Goal: Transaction & Acquisition: Purchase product/service

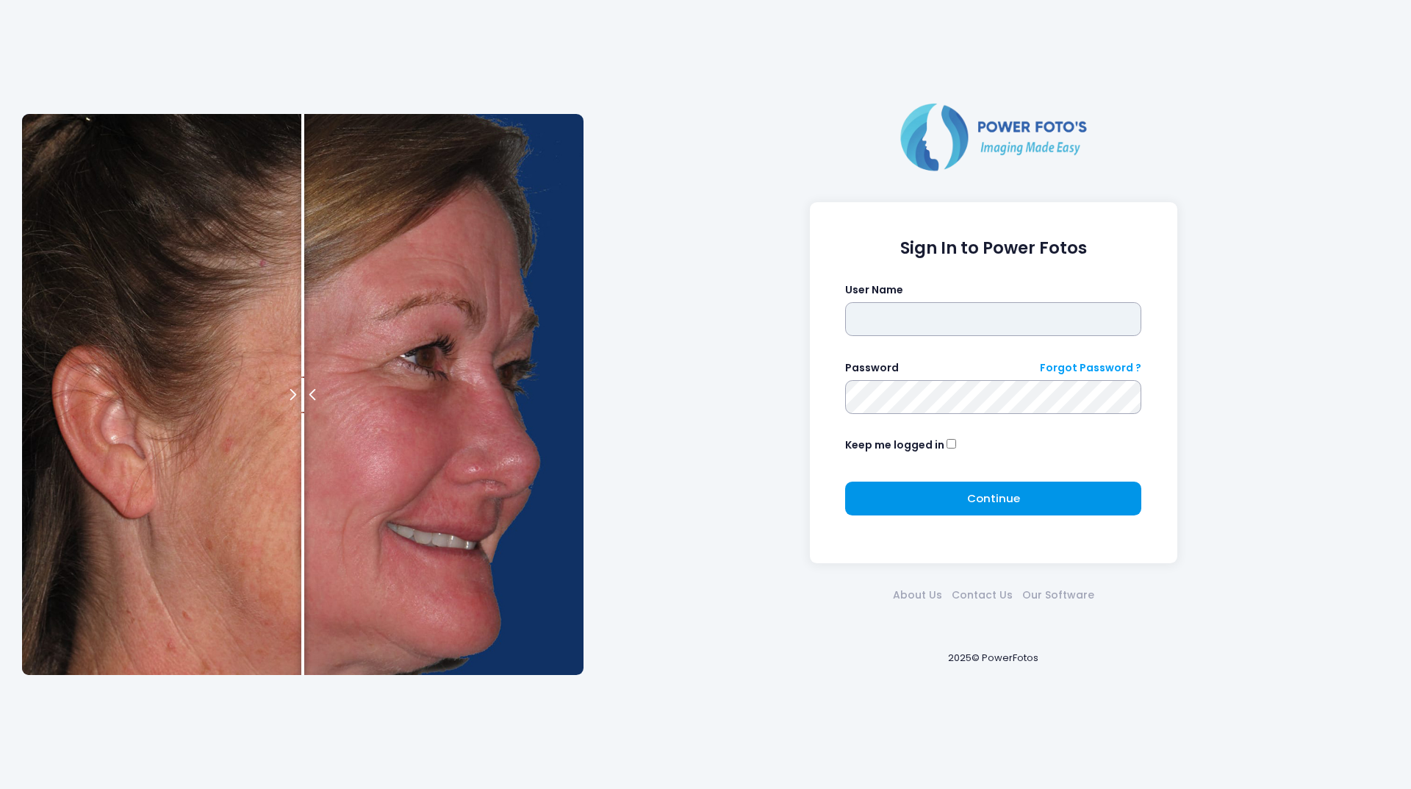
type input "********"
click at [948, 494] on button "Continue Please wait..." at bounding box center [993, 498] width 296 height 34
type input "********"
click at [997, 492] on span "Continue" at bounding box center [993, 497] width 53 height 15
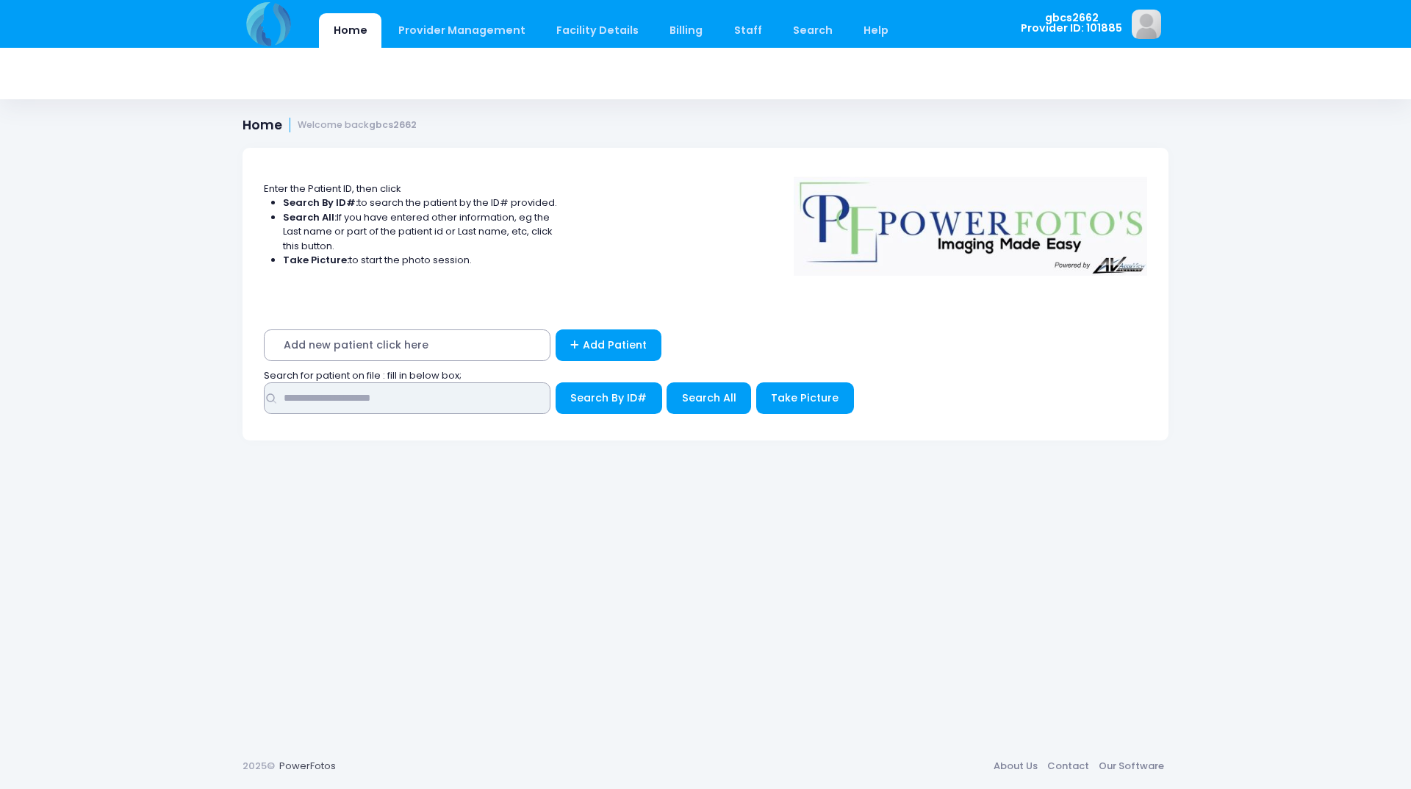
click at [339, 404] on input "text" at bounding box center [407, 398] width 287 height 32
type input "*****"
click at [556, 382] on button "Search By ID#" at bounding box center [609, 398] width 107 height 32
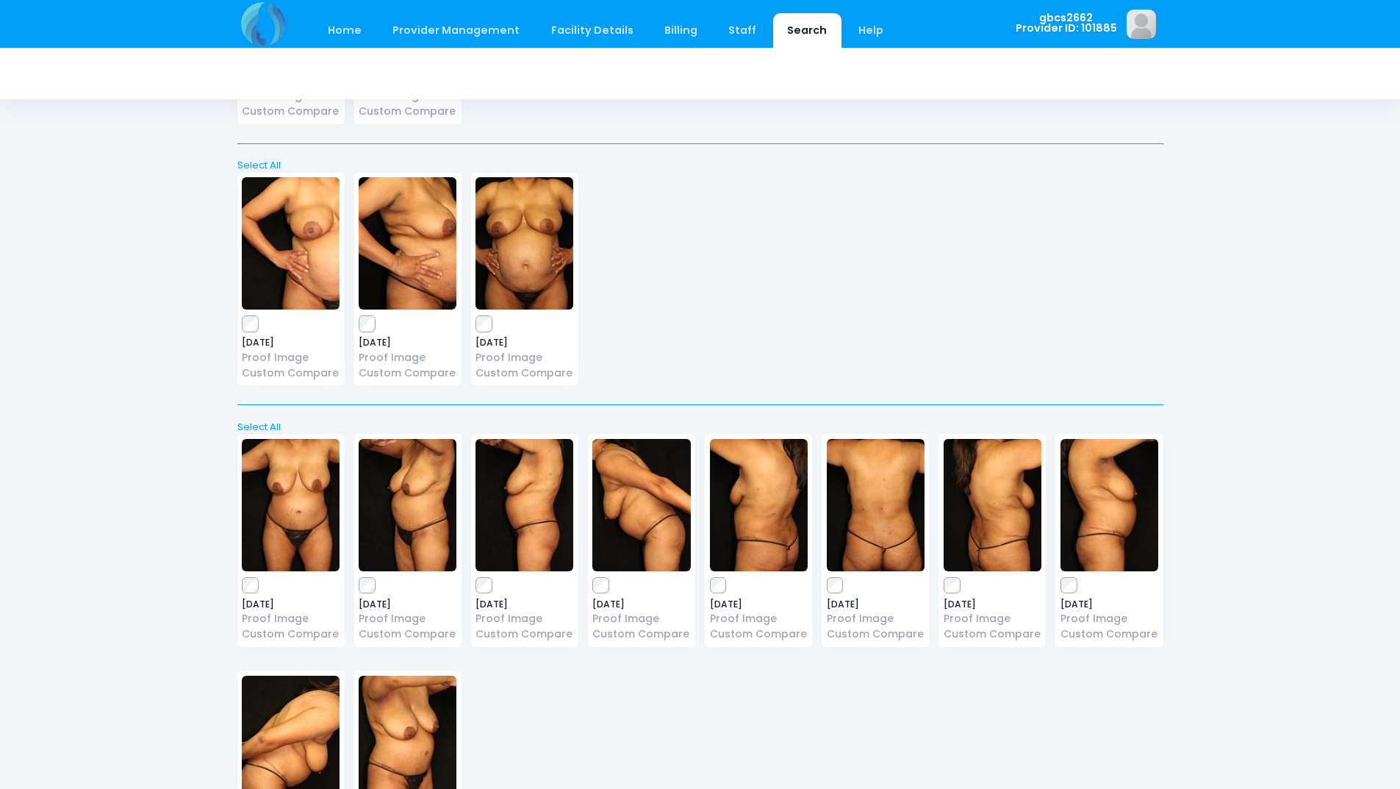
scroll to position [662, 0]
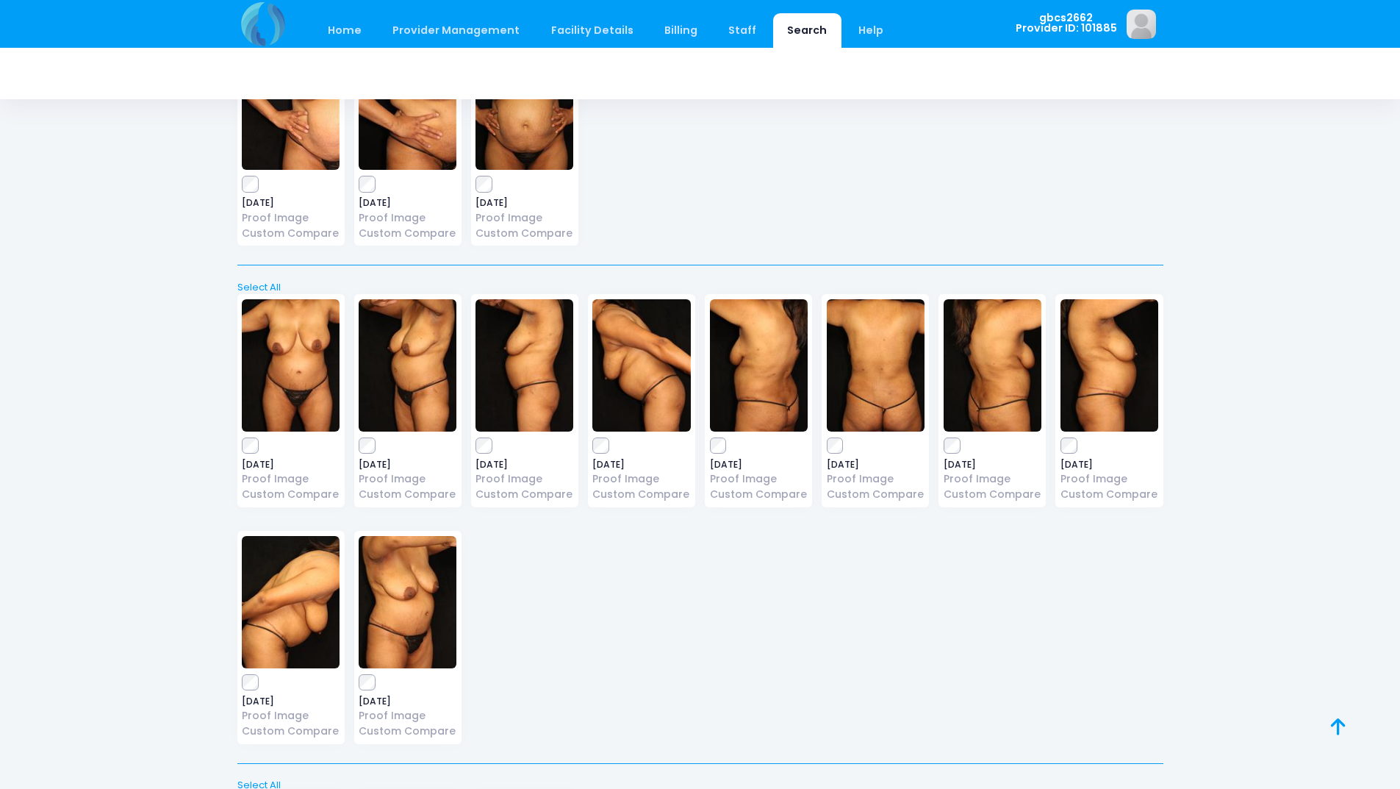
click at [377, 446] on label at bounding box center [408, 445] width 98 height 15
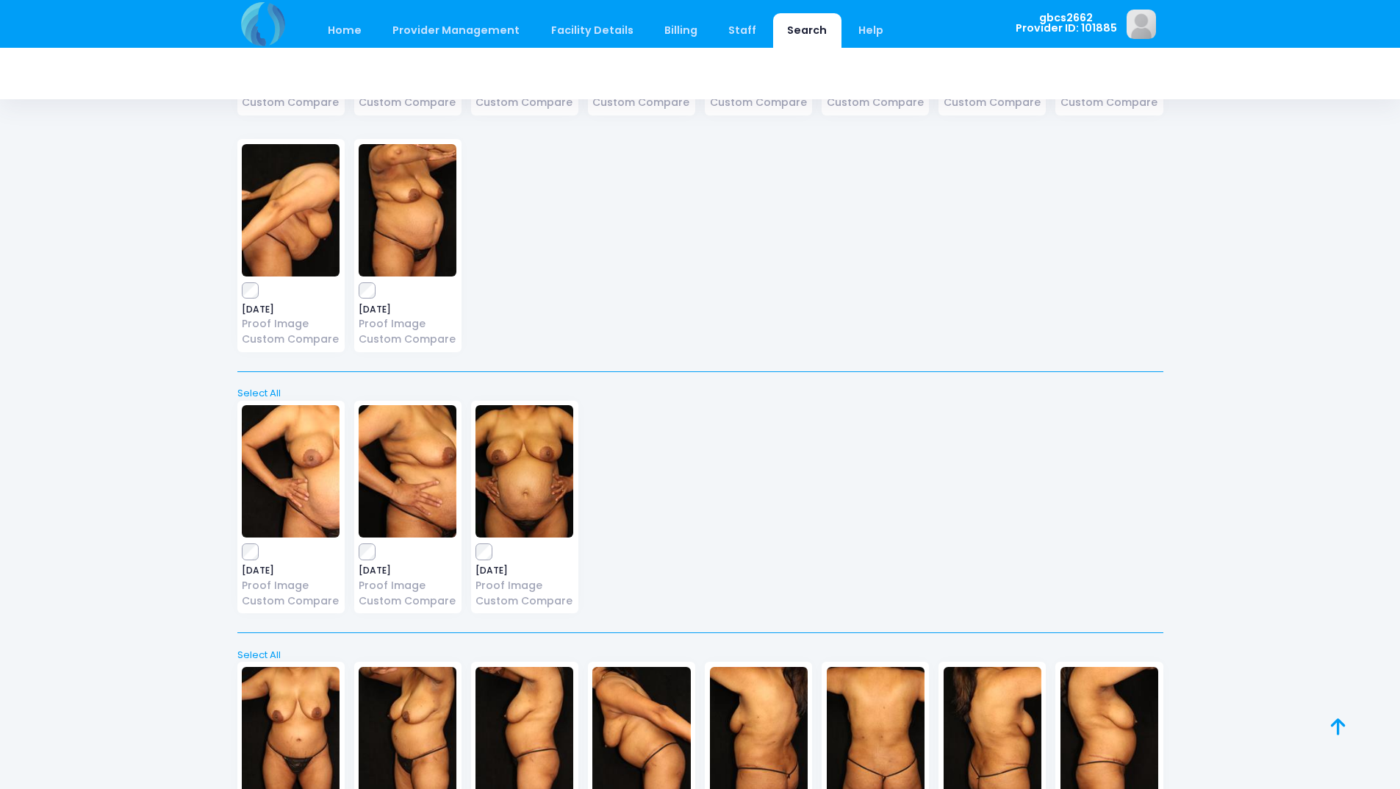
scroll to position [0, 0]
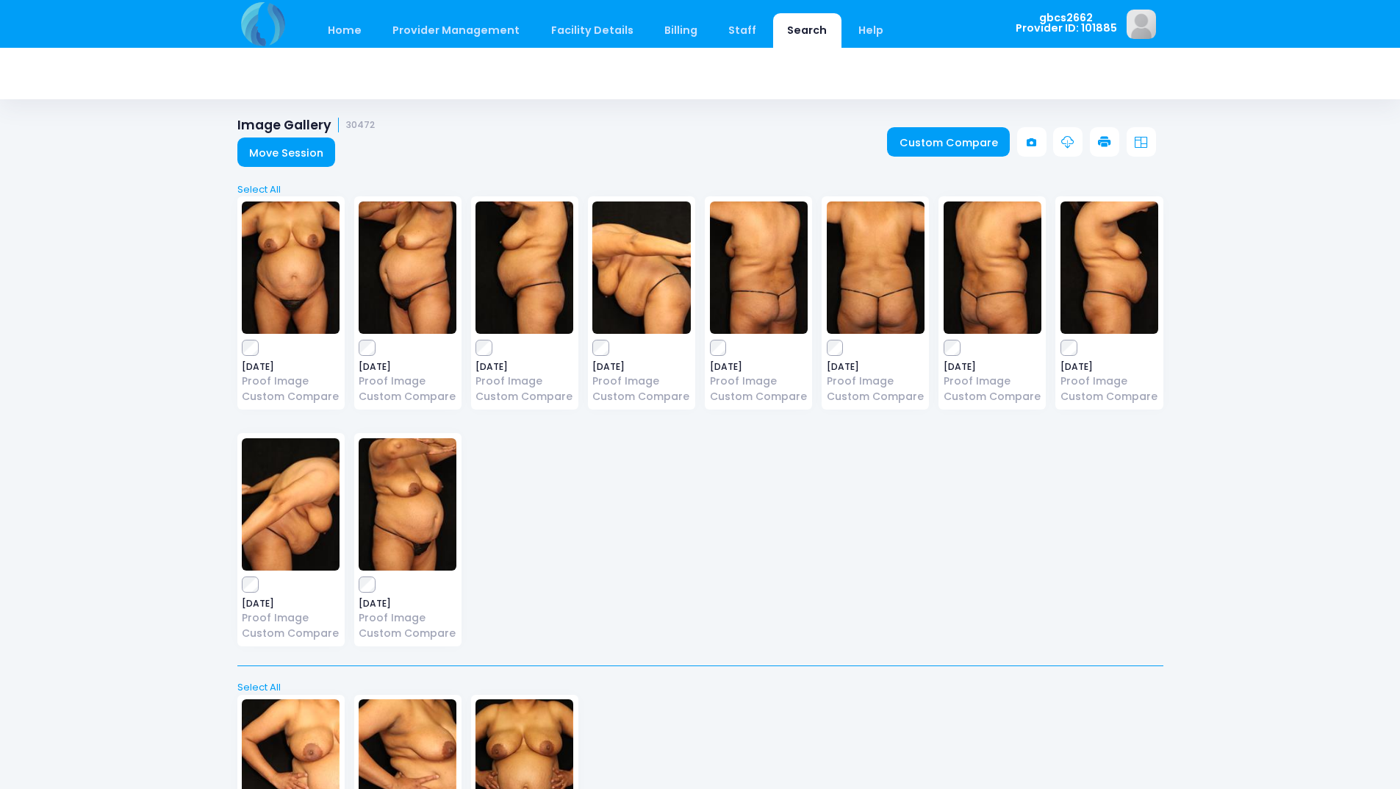
click at [1109, 131] on link at bounding box center [1104, 141] width 29 height 29
click at [1100, 142] on icon at bounding box center [1104, 142] width 13 height 13
click at [1104, 137] on icon at bounding box center [1104, 142] width 13 height 13
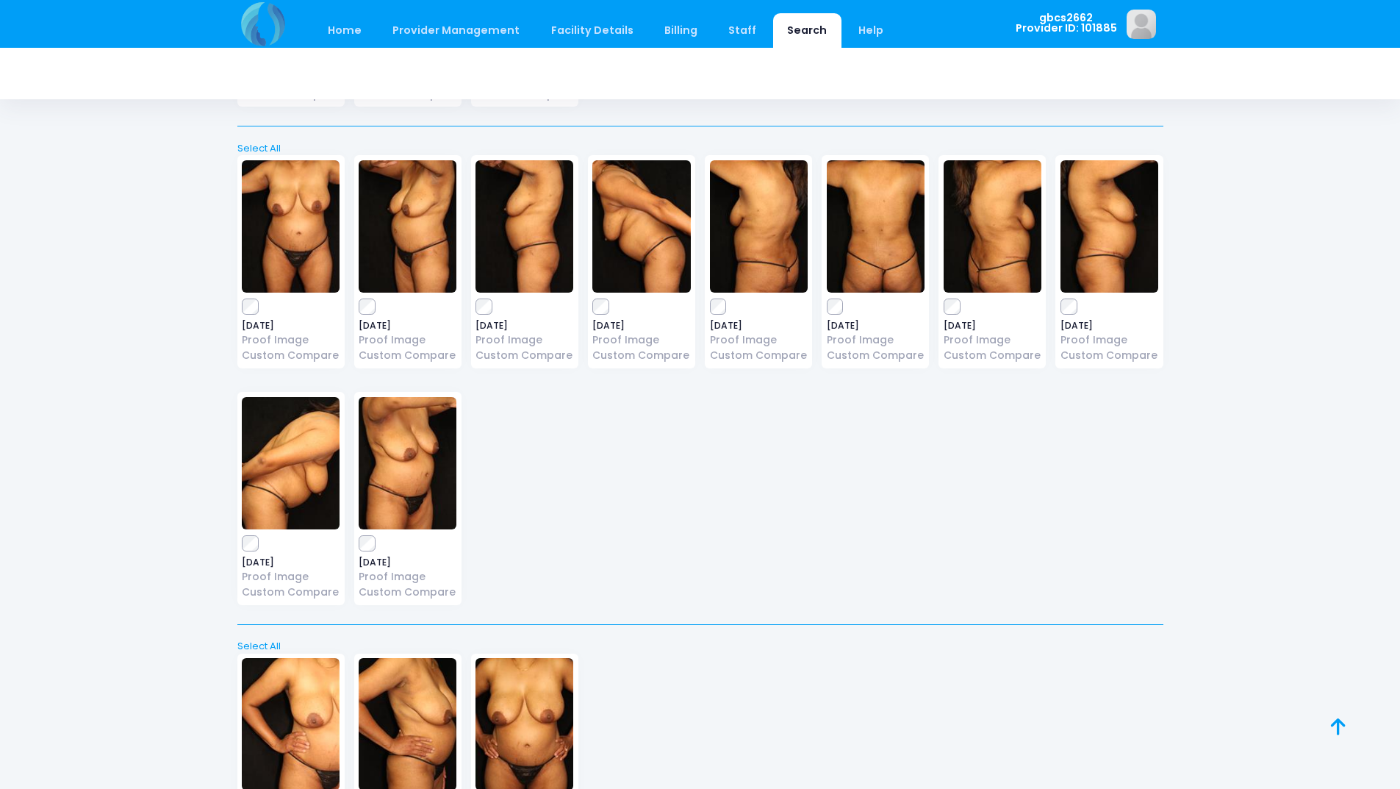
scroll to position [882, 0]
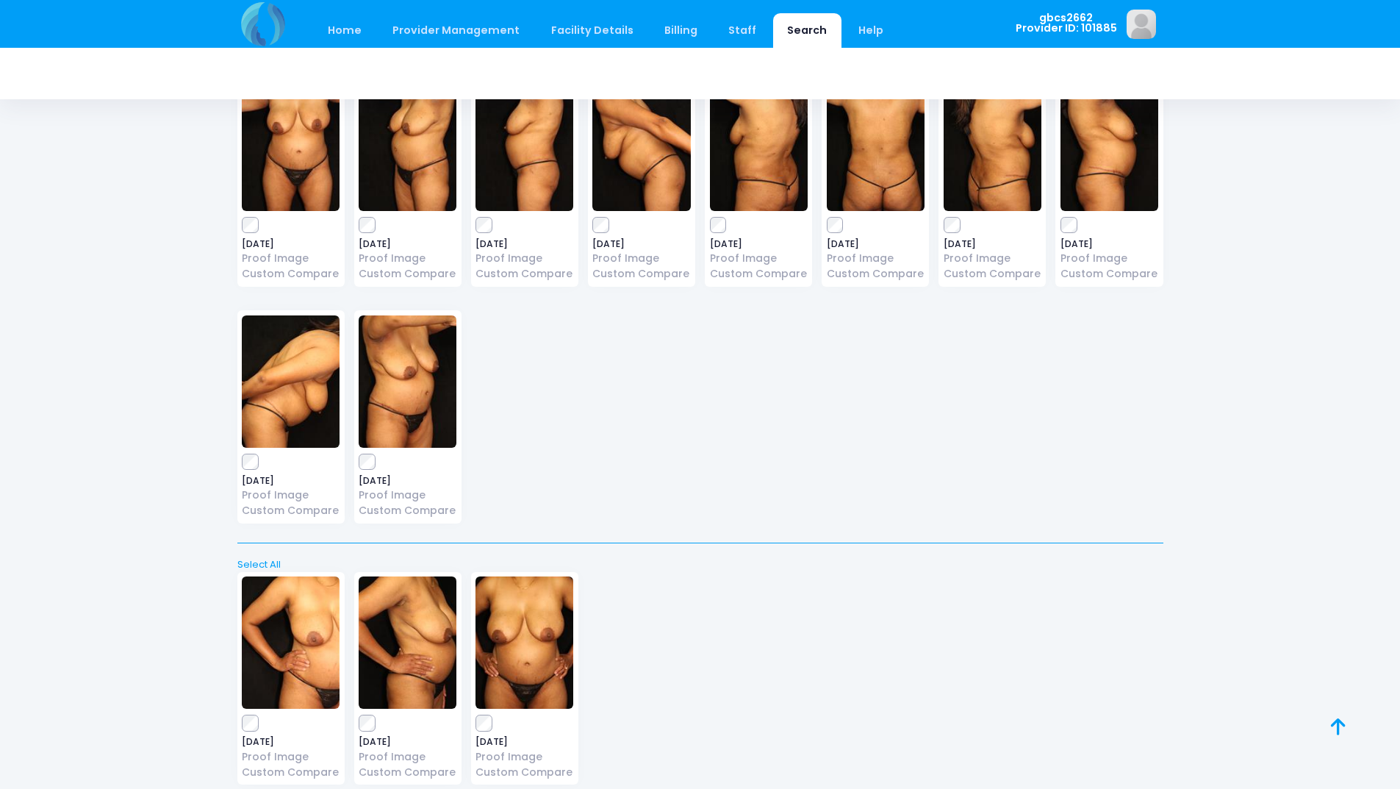
click at [492, 722] on label at bounding box center [525, 723] width 98 height 15
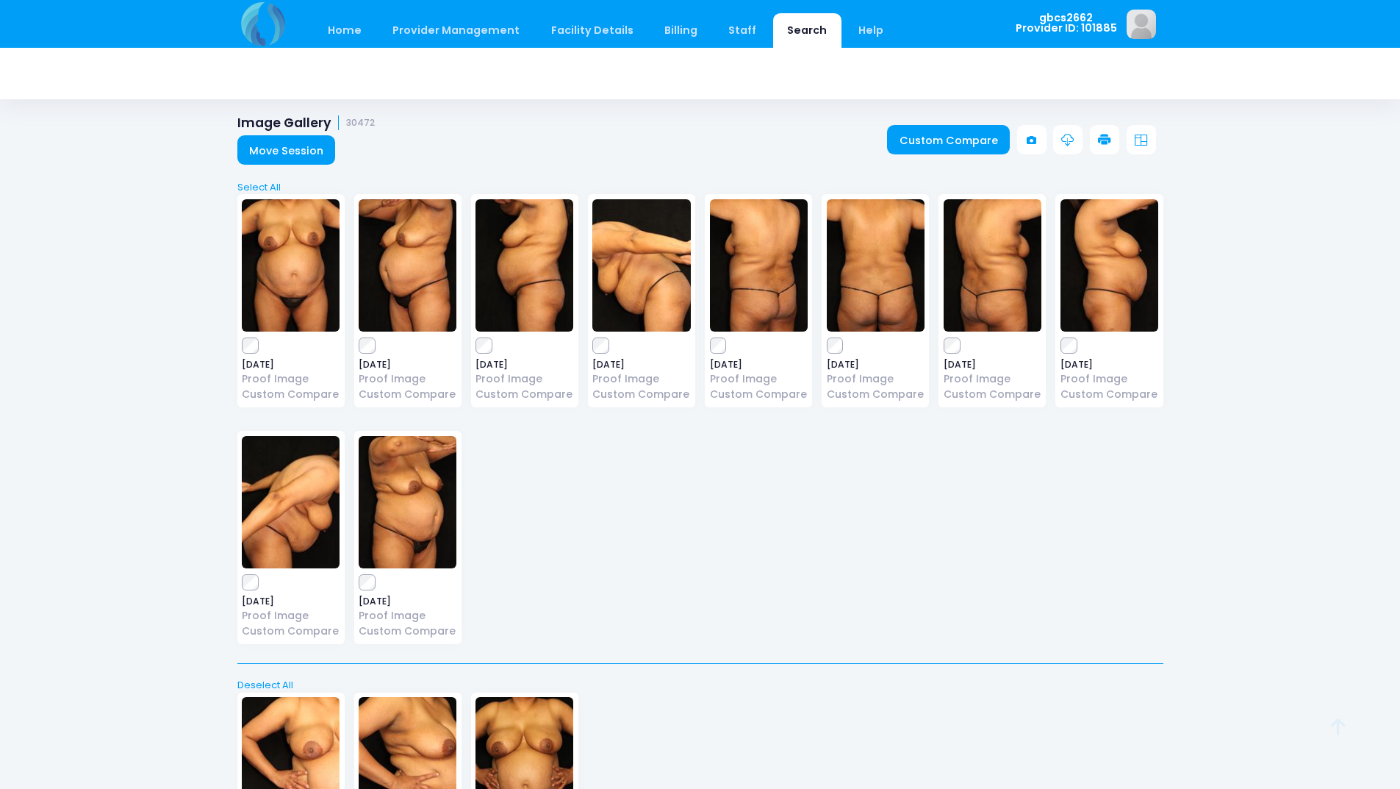
scroll to position [0, 0]
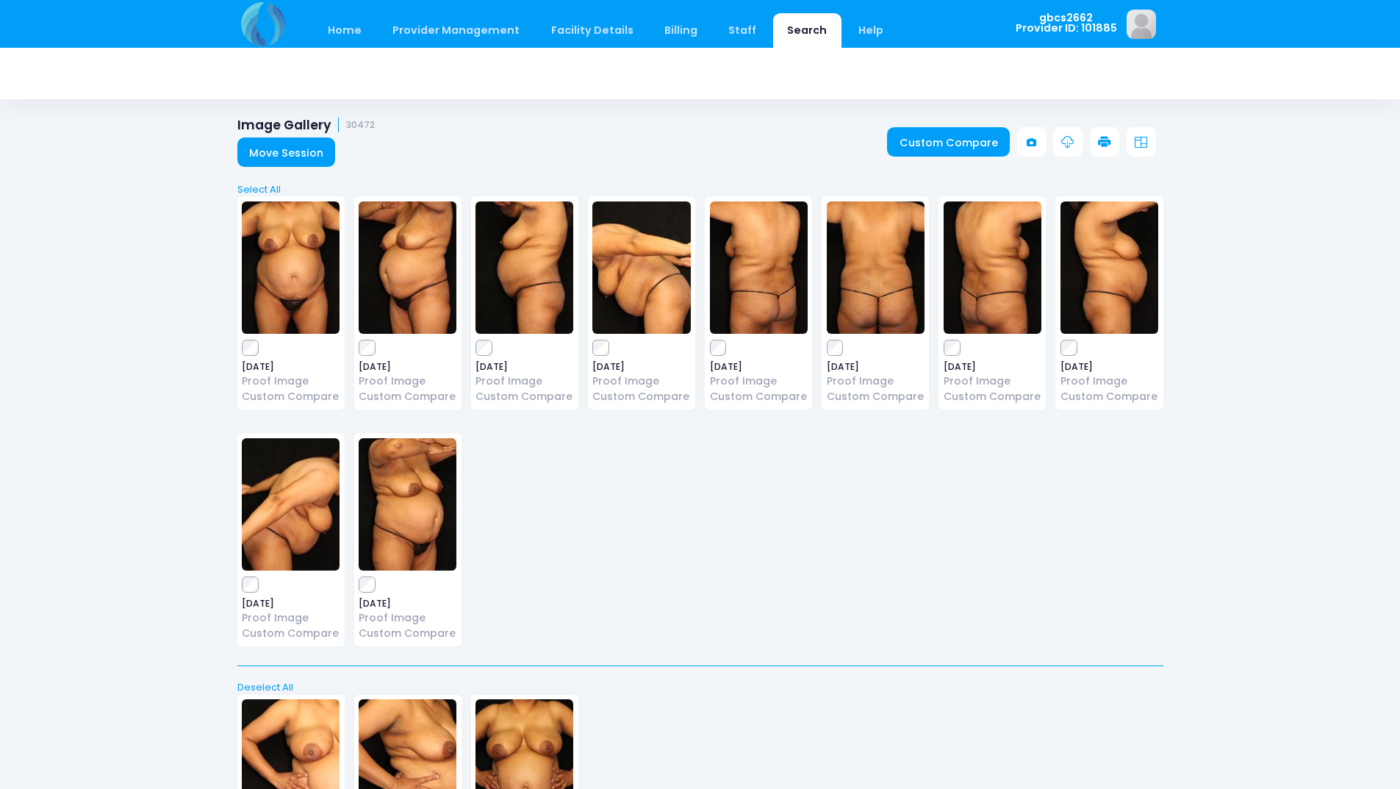
click at [1099, 136] on icon at bounding box center [1104, 142] width 13 height 13
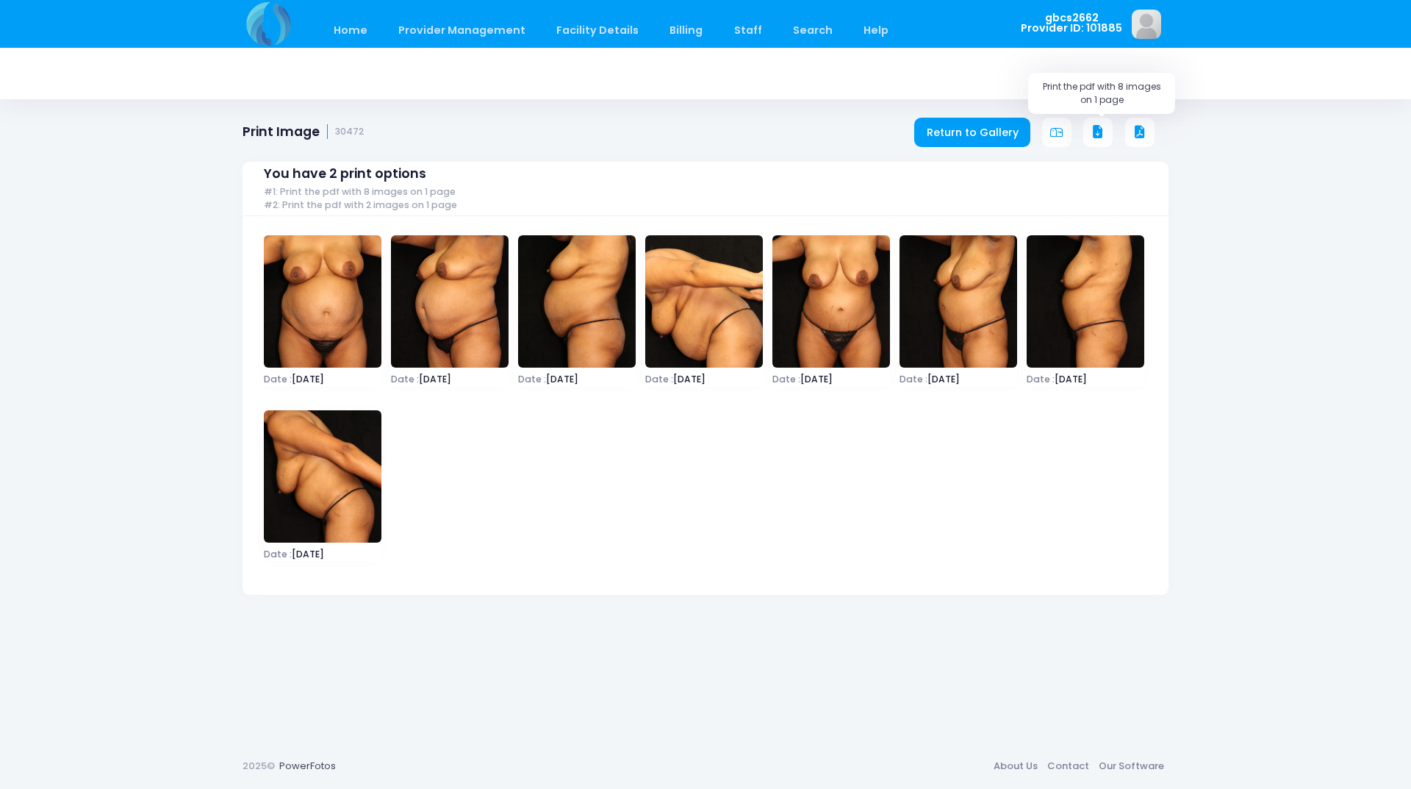
click at [1095, 129] on icon at bounding box center [1097, 132] width 13 height 13
click at [1100, 128] on icon at bounding box center [1097, 132] width 13 height 13
click at [1092, 129] on icon at bounding box center [1097, 132] width 13 height 13
click at [1208, 31] on div "Home Provider Management Provider Management Add User Billing" at bounding box center [705, 24] width 1411 height 48
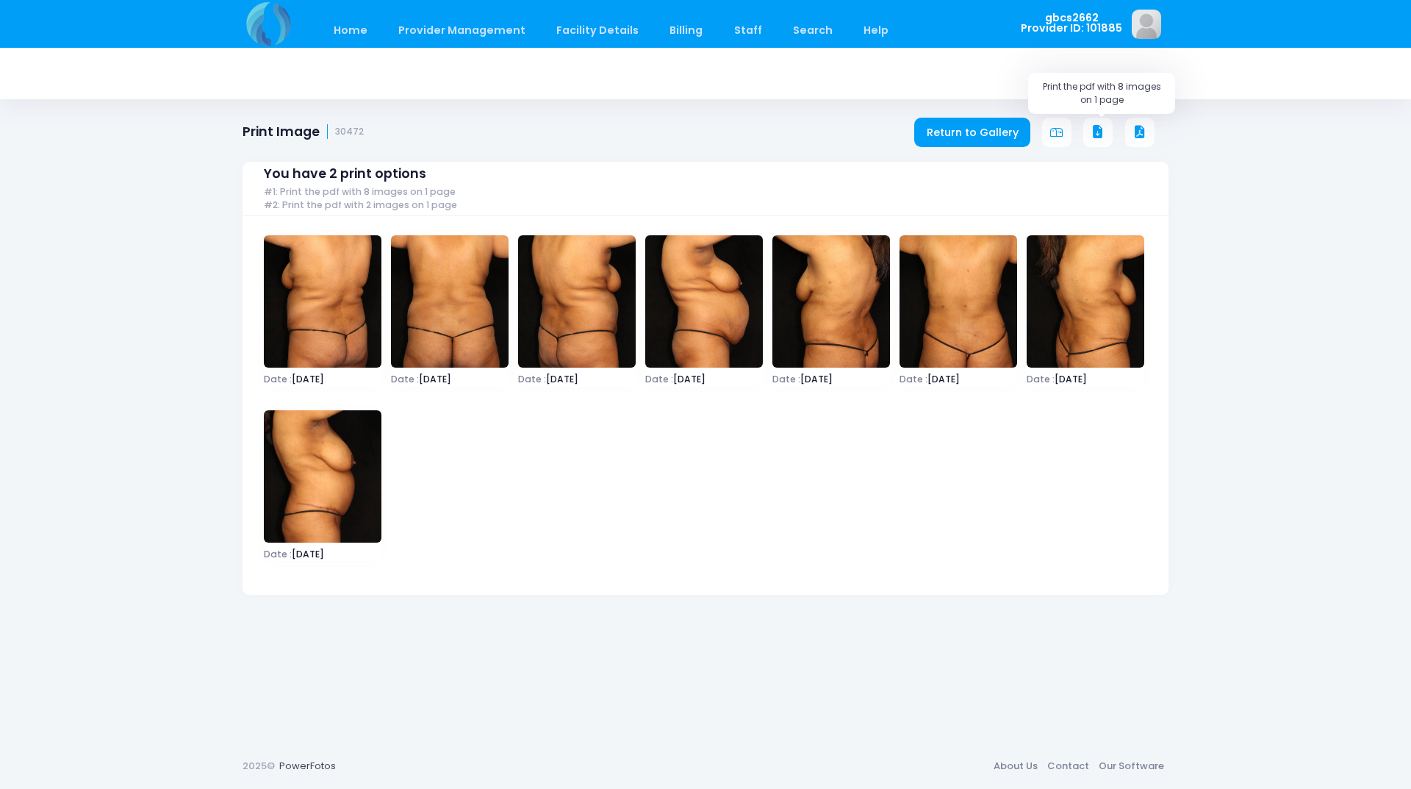
click at [1098, 132] on icon at bounding box center [1097, 132] width 13 height 13
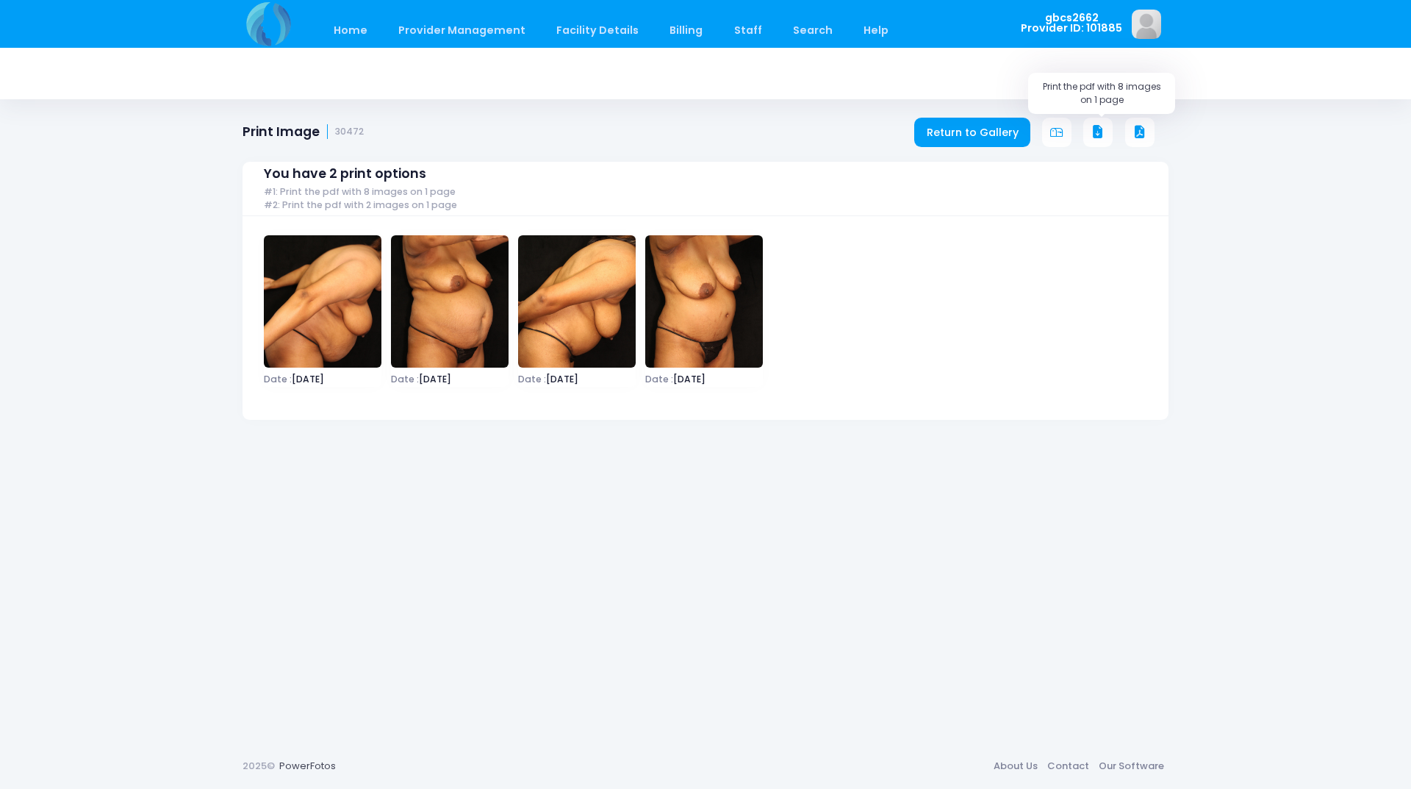
click at [1097, 130] on icon at bounding box center [1097, 132] width 13 height 13
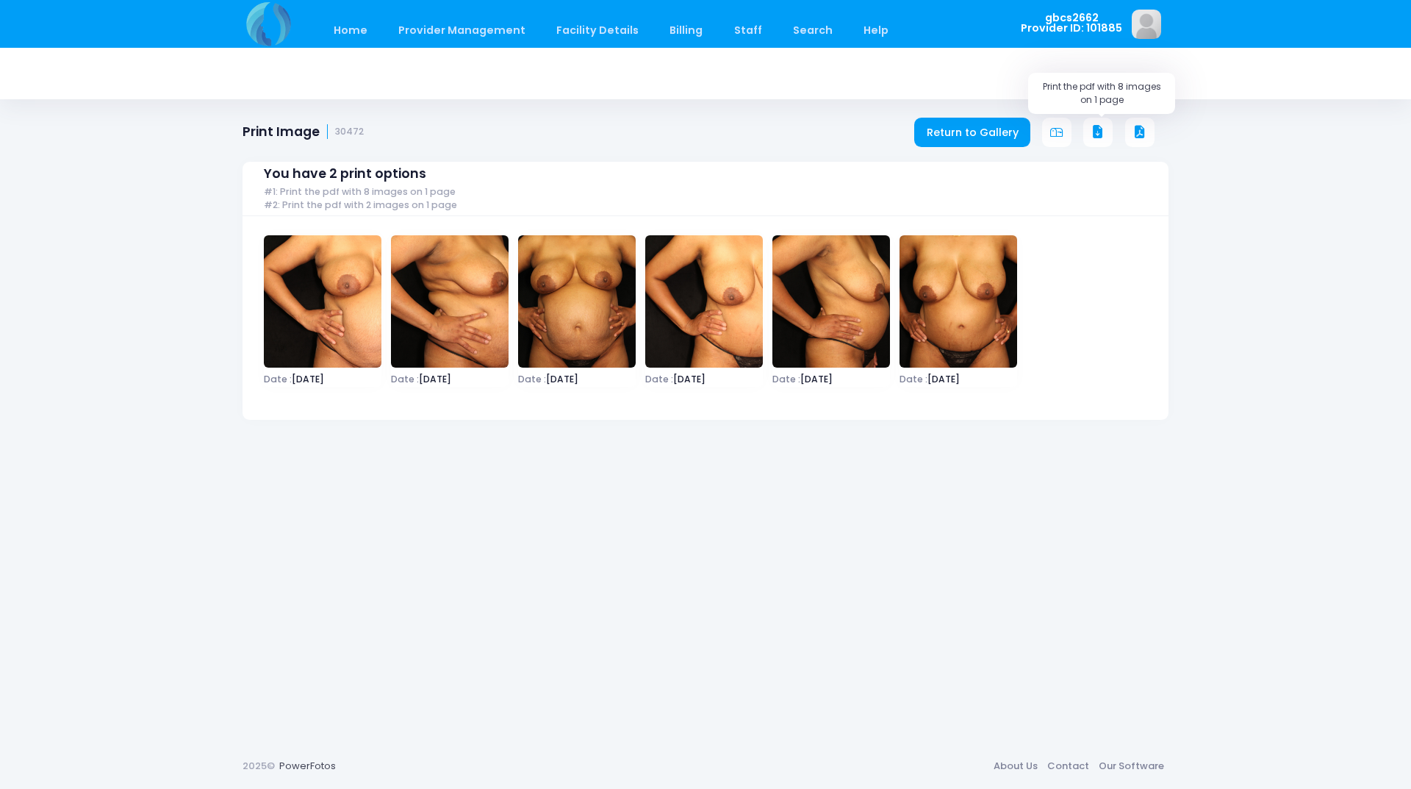
click at [1098, 127] on icon at bounding box center [1097, 132] width 13 height 13
